Goal: Find specific page/section: Find specific page/section

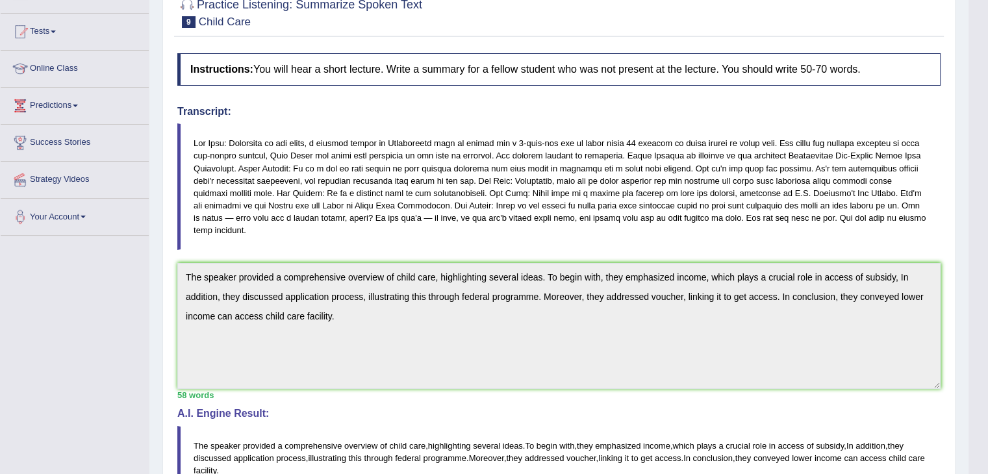
scroll to position [121, 0]
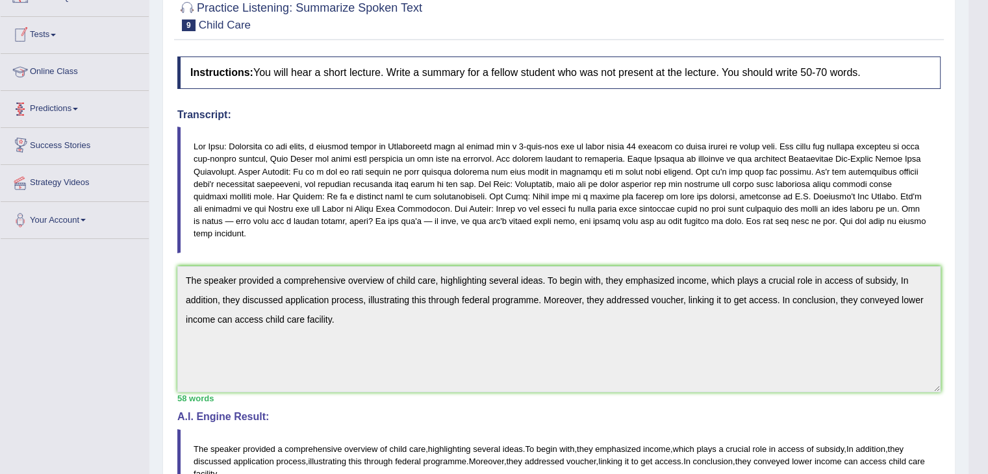
click at [68, 66] on link "Online Class" at bounding box center [75, 70] width 148 height 32
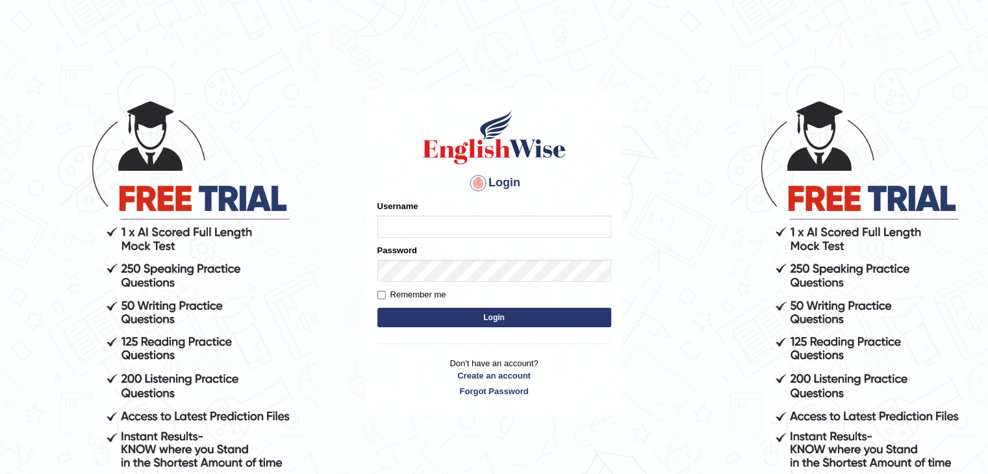
type input "yalineem"
click at [468, 312] on button "Login" at bounding box center [494, 317] width 234 height 19
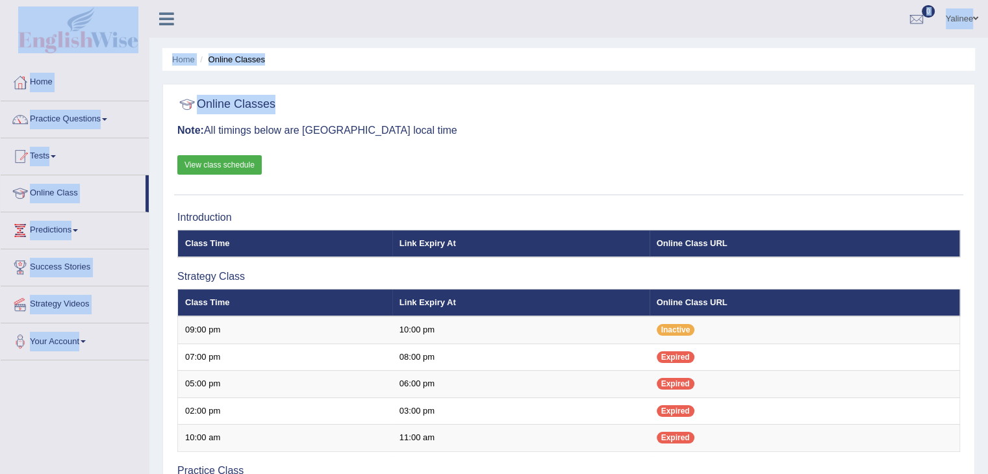
click at [223, 165] on link "View class schedule" at bounding box center [219, 164] width 84 height 19
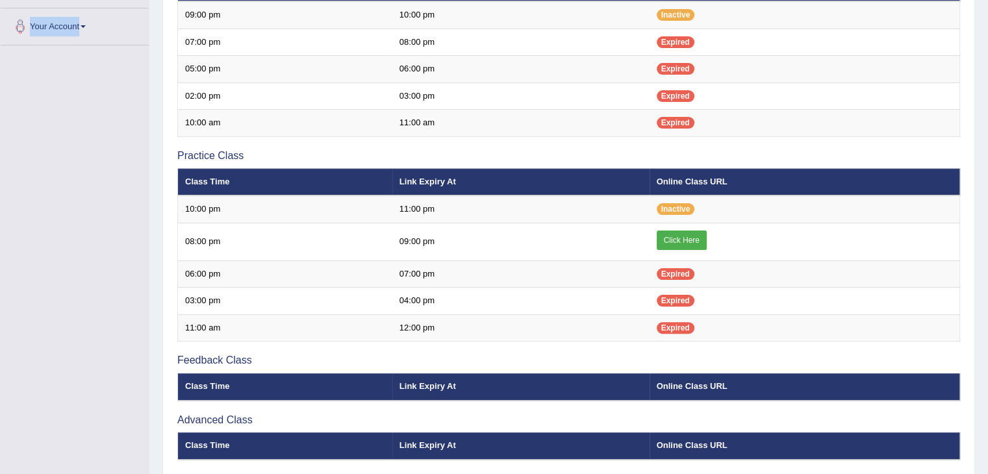
scroll to position [322, 0]
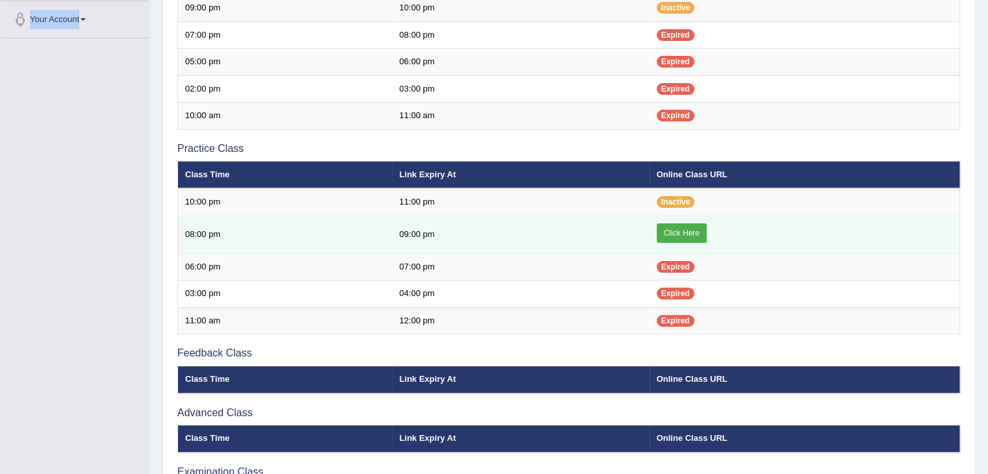
click at [692, 226] on link "Click Here" at bounding box center [682, 232] width 50 height 19
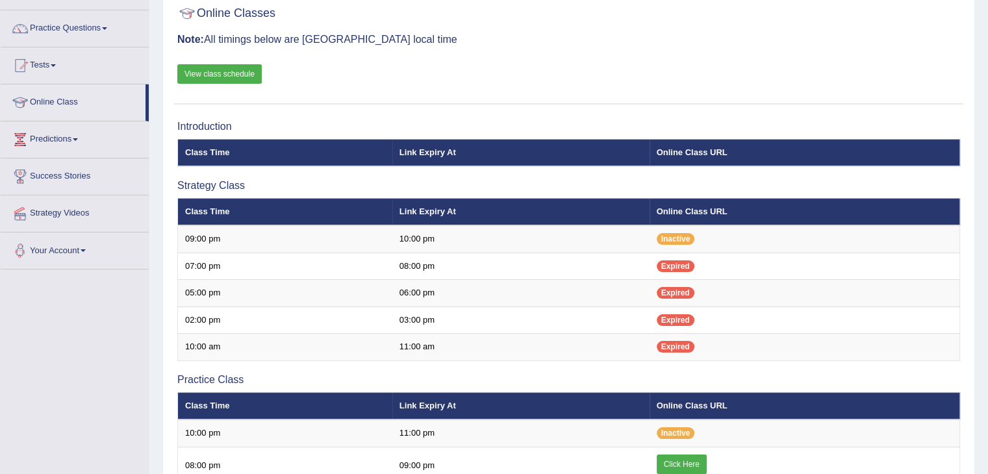
scroll to position [88, 0]
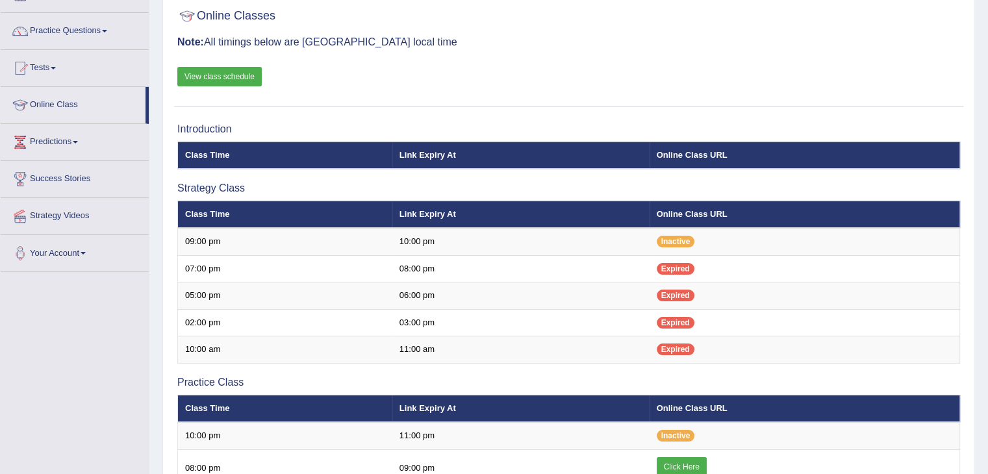
click at [211, 75] on link "View class schedule" at bounding box center [219, 76] width 84 height 19
click at [714, 146] on th "Online Class URL" at bounding box center [804, 155] width 310 height 27
